Goal: Find specific page/section: Find specific page/section

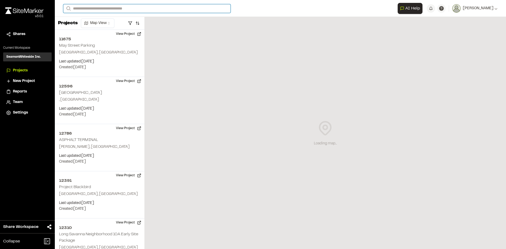
click at [115, 8] on input "Search" at bounding box center [146, 8] width 167 height 9
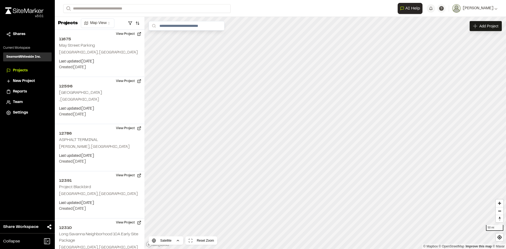
click at [84, 45] on p "10359 Greenhouse Nexton" at bounding box center [107, 45] width 81 height 6
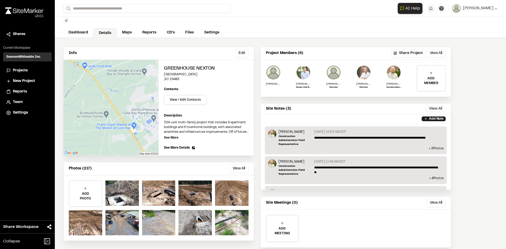
scroll to position [27, 0]
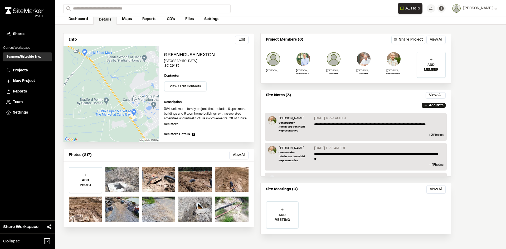
click at [126, 177] on div at bounding box center [121, 179] width 33 height 25
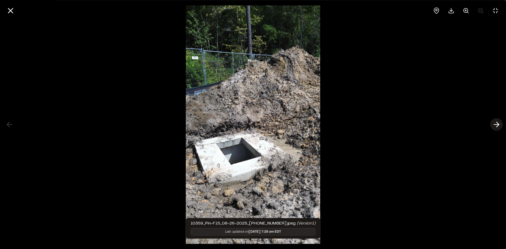
click at [496, 125] on icon at bounding box center [496, 124] width 8 height 9
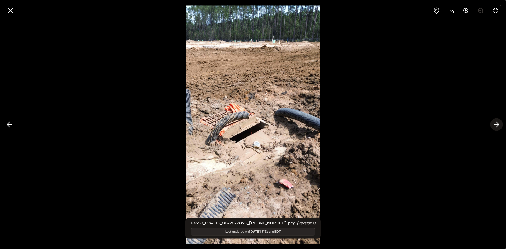
click at [496, 125] on icon at bounding box center [496, 124] width 8 height 9
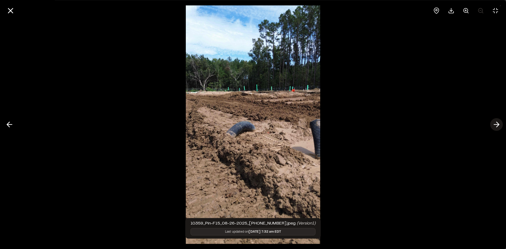
click at [496, 125] on icon at bounding box center [496, 124] width 8 height 9
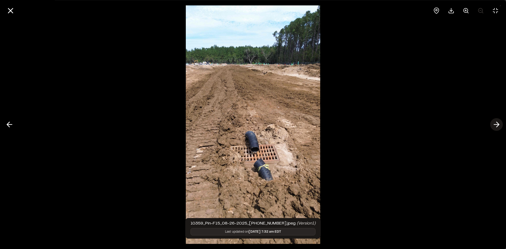
click at [496, 125] on icon at bounding box center [496, 124] width 8 height 9
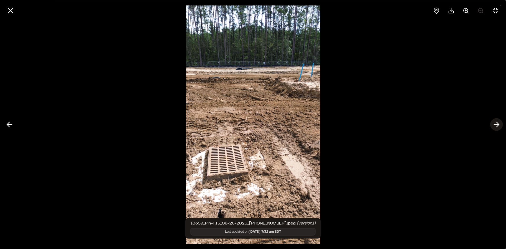
click at [496, 125] on icon at bounding box center [496, 124] width 8 height 9
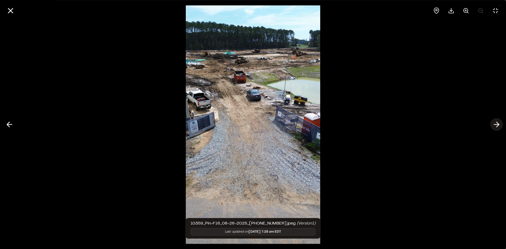
click at [496, 125] on icon at bounding box center [496, 124] width 8 height 9
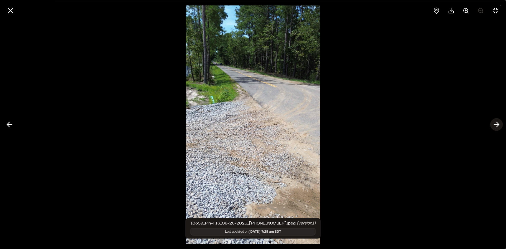
click at [496, 125] on icon at bounding box center [496, 124] width 8 height 9
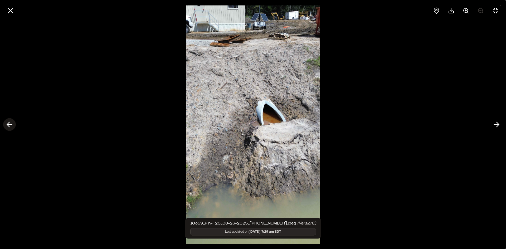
click at [4, 125] on button at bounding box center [9, 124] width 13 height 13
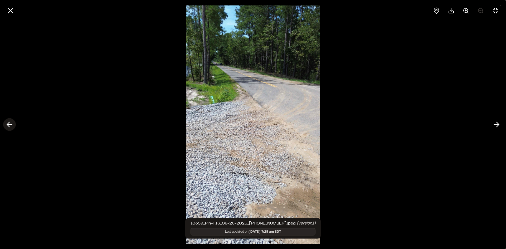
click at [10, 121] on icon at bounding box center [9, 124] width 8 height 9
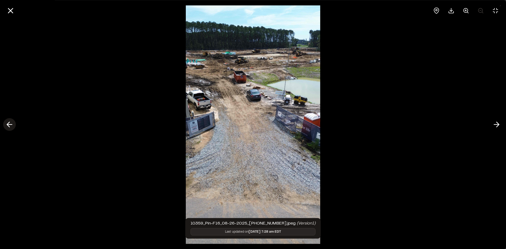
click at [10, 121] on icon at bounding box center [9, 124] width 8 height 9
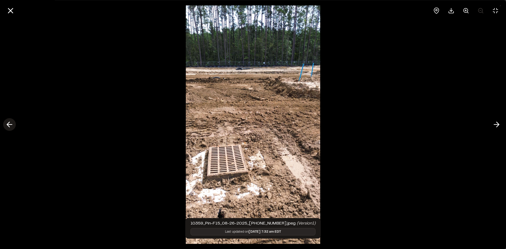
click at [10, 121] on icon at bounding box center [9, 124] width 8 height 9
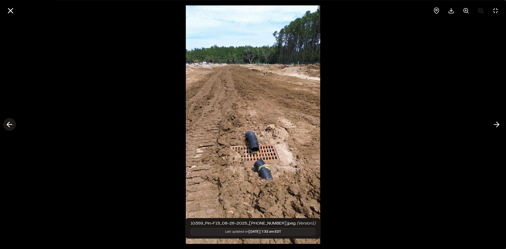
click at [10, 121] on icon at bounding box center [9, 124] width 8 height 9
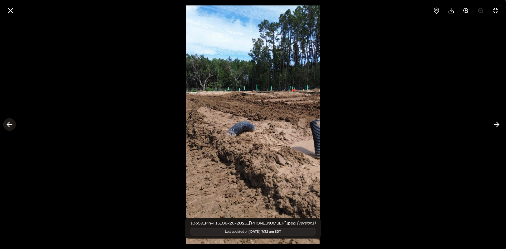
click at [10, 121] on icon at bounding box center [9, 124] width 8 height 9
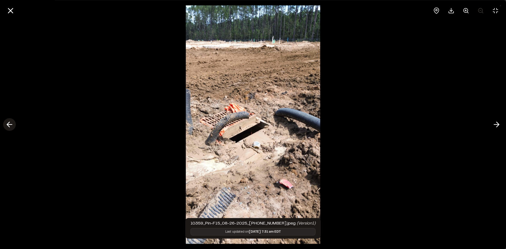
click at [10, 121] on icon at bounding box center [9, 124] width 8 height 9
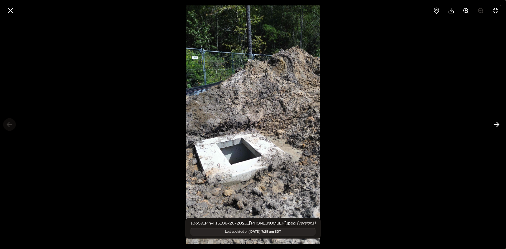
click at [10, 121] on div at bounding box center [253, 124] width 506 height 249
